Goal: Find specific page/section

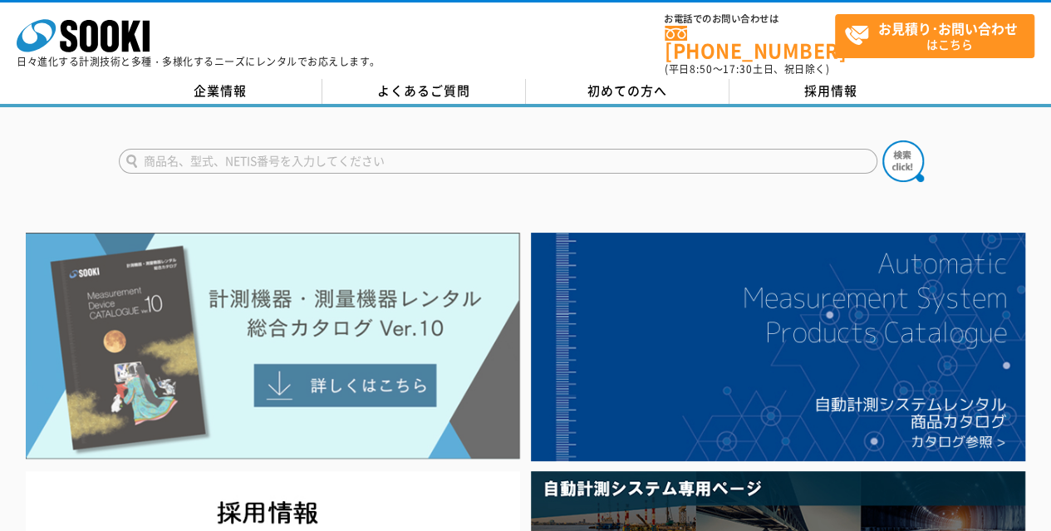
click at [327, 317] on img at bounding box center [273, 346] width 495 height 227
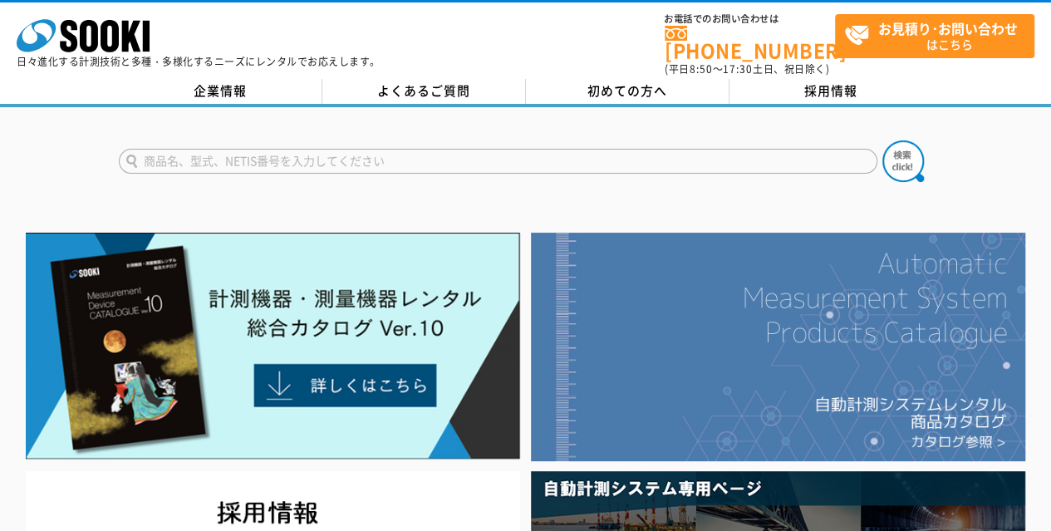
click at [692, 329] on img at bounding box center [778, 347] width 495 height 229
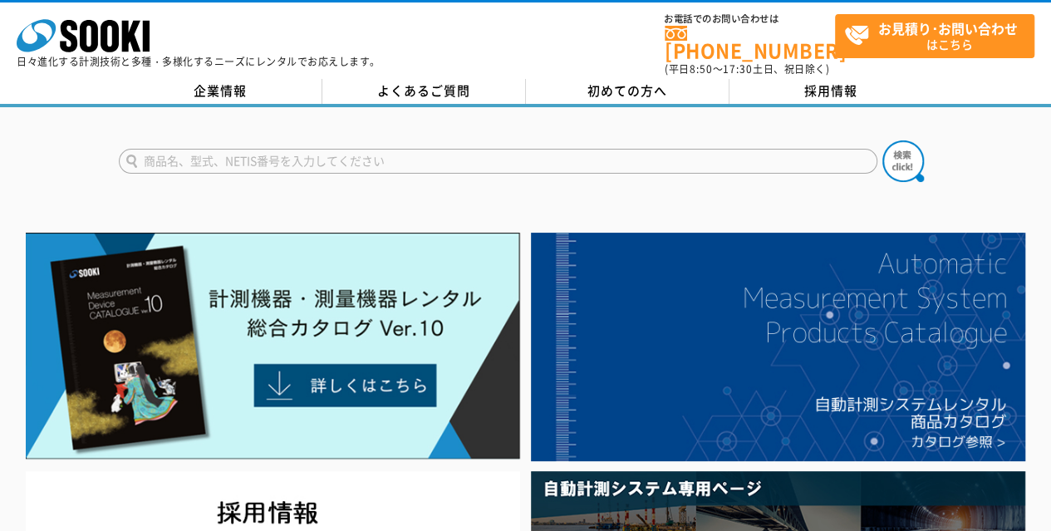
click at [327, 149] on input "text" at bounding box center [498, 161] width 759 height 25
type input "as-21"
click at [883, 140] on button at bounding box center [904, 161] width 42 height 42
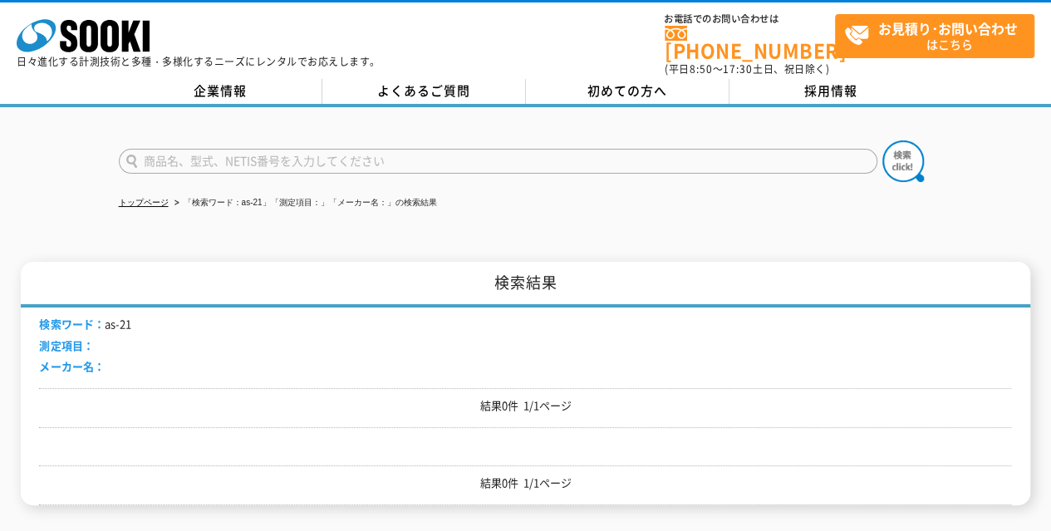
click at [361, 153] on input "text" at bounding box center [498, 161] width 759 height 25
type input "商品名、型式、NETIS番号を入力してください"
click at [399, 155] on input "text" at bounding box center [498, 161] width 759 height 25
type input "自動整準台"
click at [883, 140] on button at bounding box center [904, 161] width 42 height 42
